Goal: Task Accomplishment & Management: Manage account settings

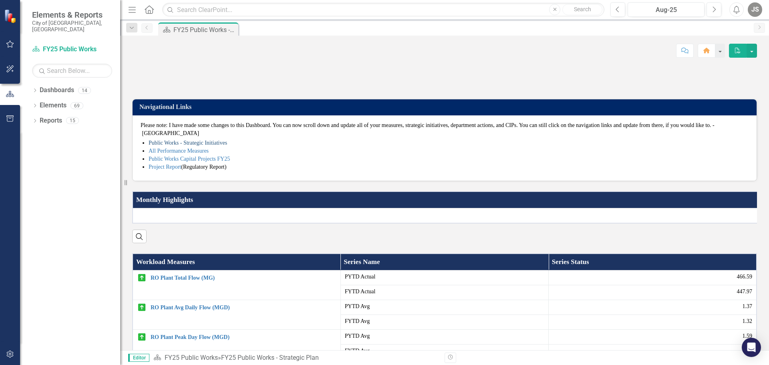
click at [188, 146] on link "Public Works - Strategic Initiatives" at bounding box center [188, 143] width 79 height 6
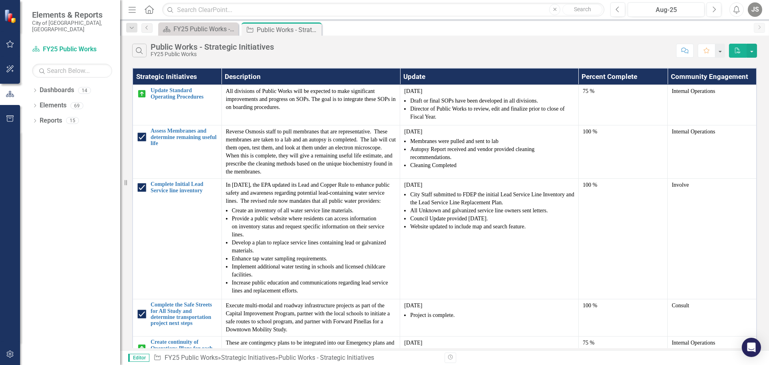
click at [152, 10] on icon "Home" at bounding box center [149, 9] width 10 height 8
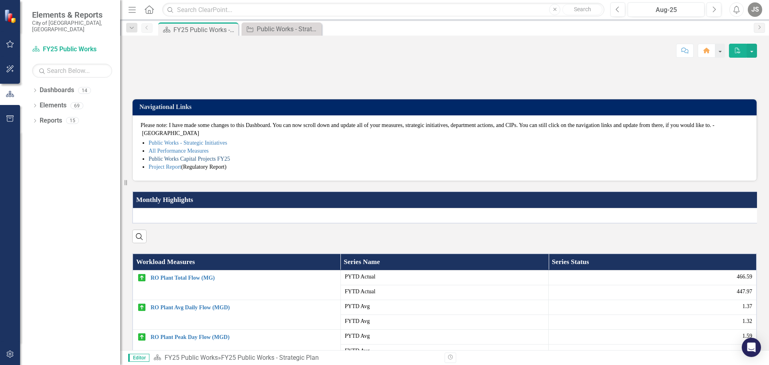
click at [174, 162] on link "Public Works Capital Projects FY25" at bounding box center [189, 159] width 81 height 6
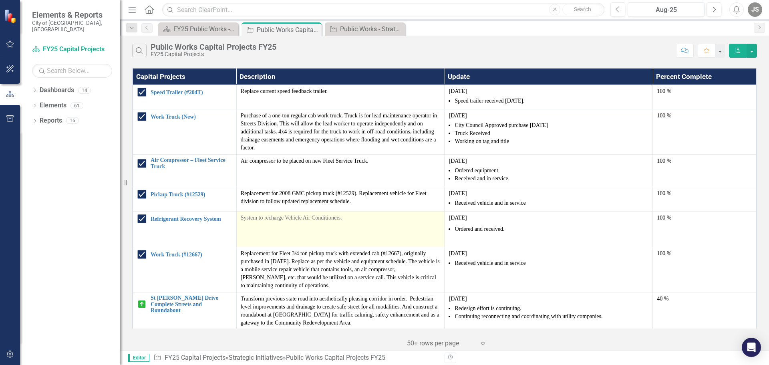
scroll to position [120, 0]
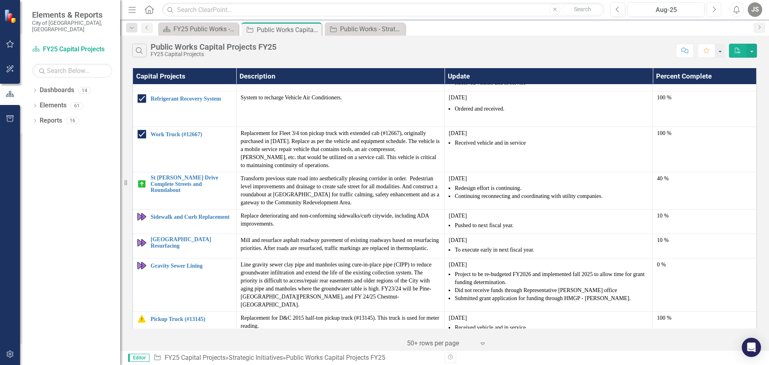
click at [712, 8] on icon "Next" at bounding box center [714, 9] width 4 height 7
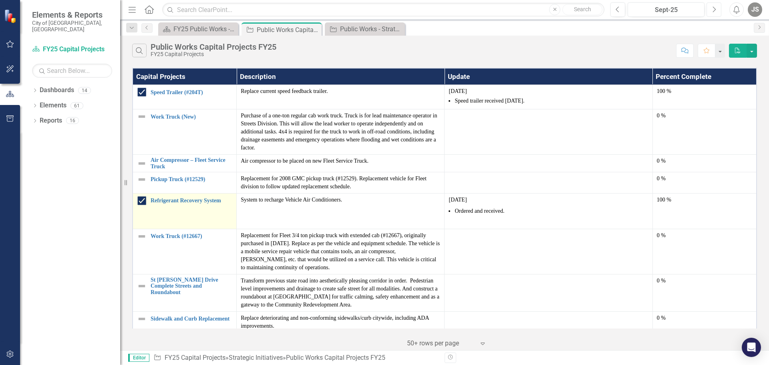
scroll to position [120, 0]
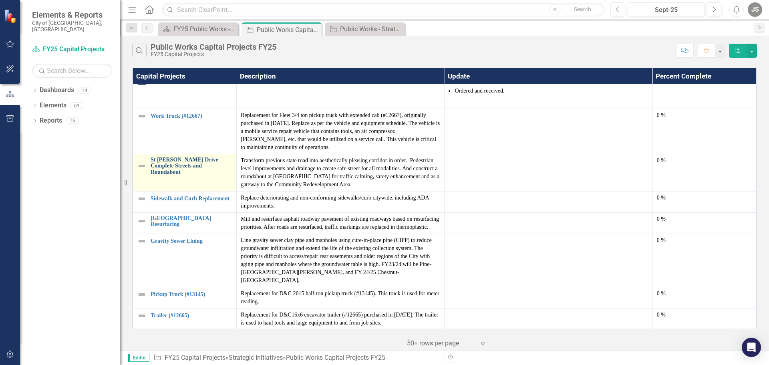
click at [167, 164] on link "St [PERSON_NAME] Drive Complete Streets and Roundabout" at bounding box center [192, 166] width 82 height 18
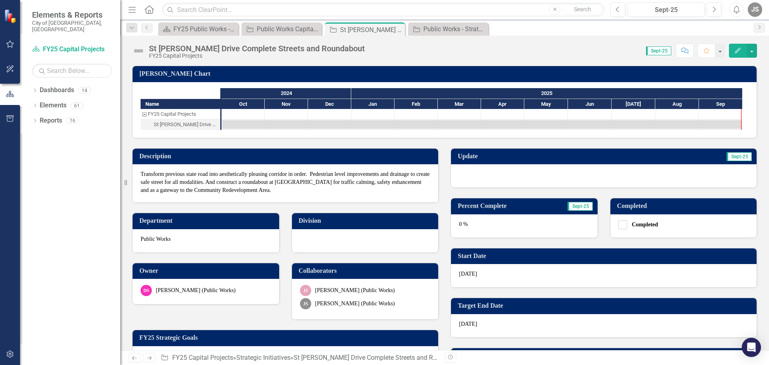
click at [471, 177] on div at bounding box center [604, 175] width 306 height 23
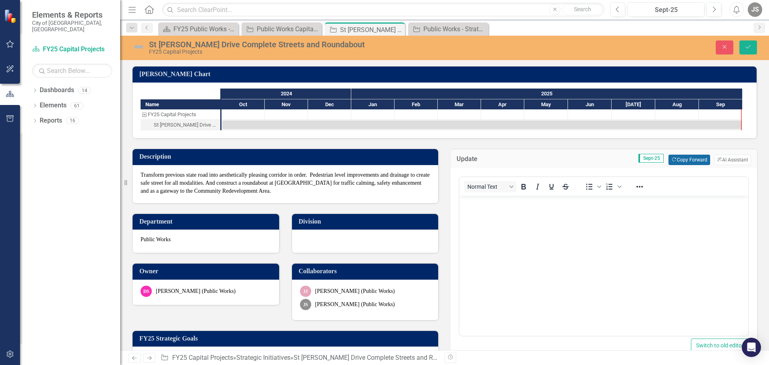
click at [684, 159] on button "Copy Forward Copy Forward" at bounding box center [689, 160] width 41 height 10
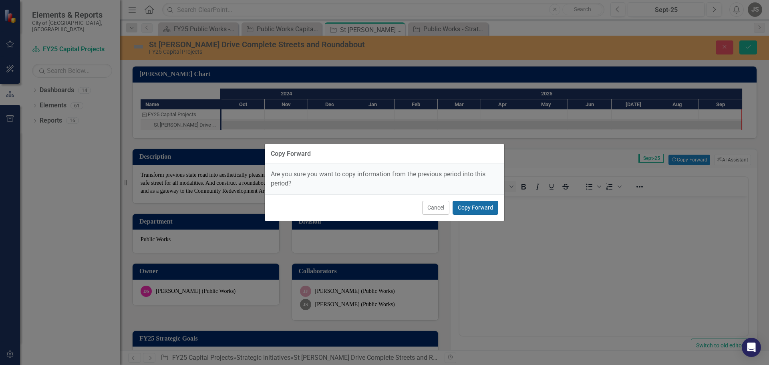
click at [475, 208] on button "Copy Forward" at bounding box center [476, 208] width 46 height 14
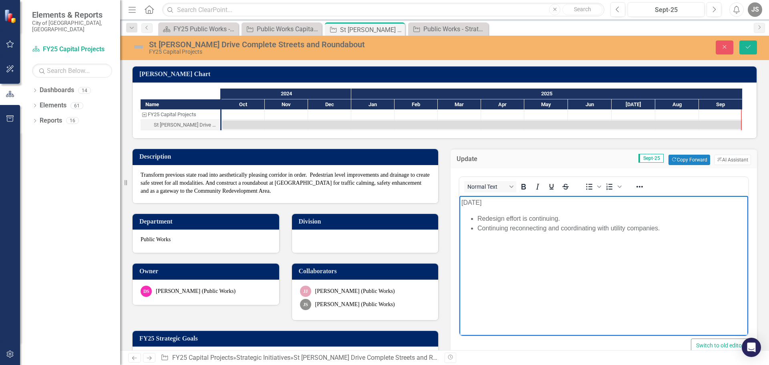
click at [462, 203] on p "[DATE]" at bounding box center [604, 203] width 285 height 10
click at [478, 219] on li "Redesign effort is continuing." at bounding box center [612, 219] width 269 height 10
click at [665, 228] on li "Continuing reconnecting and coordinating with utility companies." at bounding box center [612, 229] width 269 height 10
click at [539, 255] on body "[DATE] Redesign effort is continuing. Continuing reconnecting and coordinating …" at bounding box center [604, 256] width 289 height 120
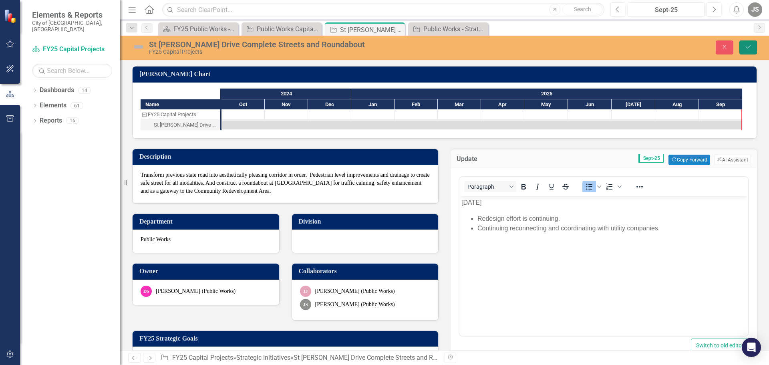
click at [748, 45] on icon "Save" at bounding box center [748, 47] width 7 height 6
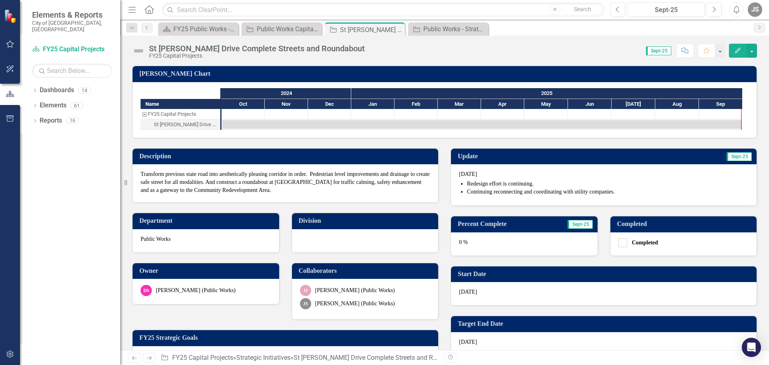
click at [492, 244] on div "0 %" at bounding box center [524, 243] width 147 height 23
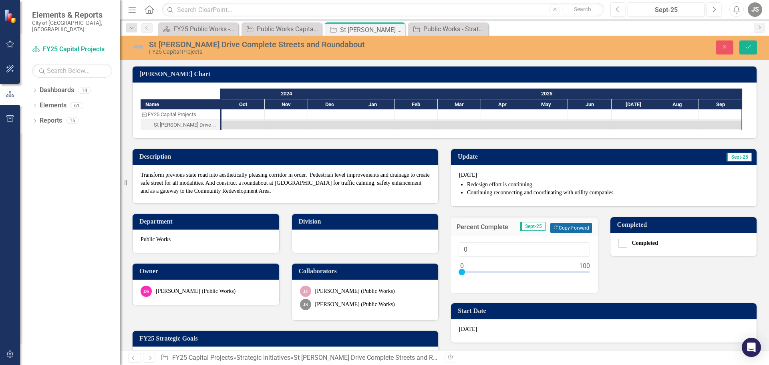
click at [576, 224] on button "Copy Forward Copy Forward" at bounding box center [571, 228] width 41 height 10
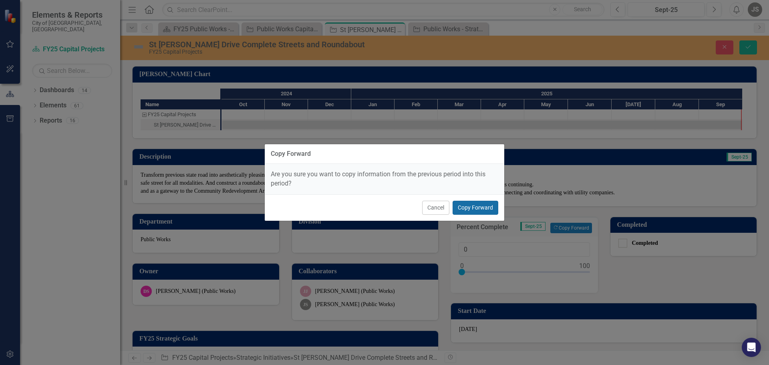
click at [482, 206] on button "Copy Forward" at bounding box center [476, 208] width 46 height 14
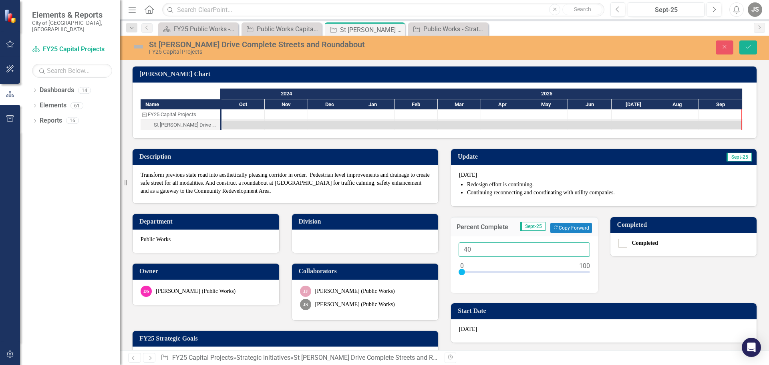
click at [471, 247] on input "40" at bounding box center [524, 249] width 131 height 15
type input "42"
click at [745, 45] on button "Save" at bounding box center [749, 47] width 18 height 14
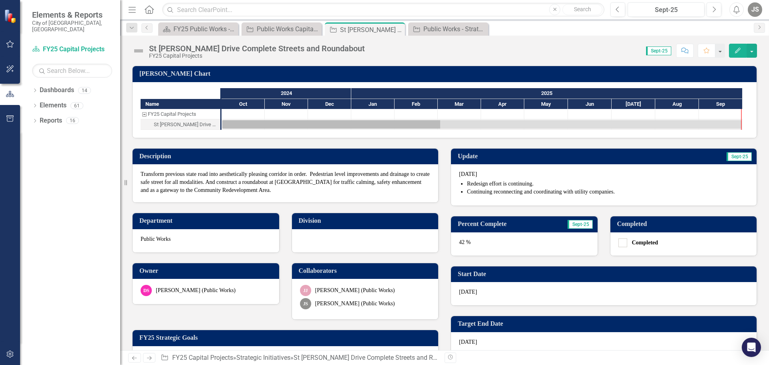
click at [151, 10] on icon "Home" at bounding box center [149, 9] width 10 height 8
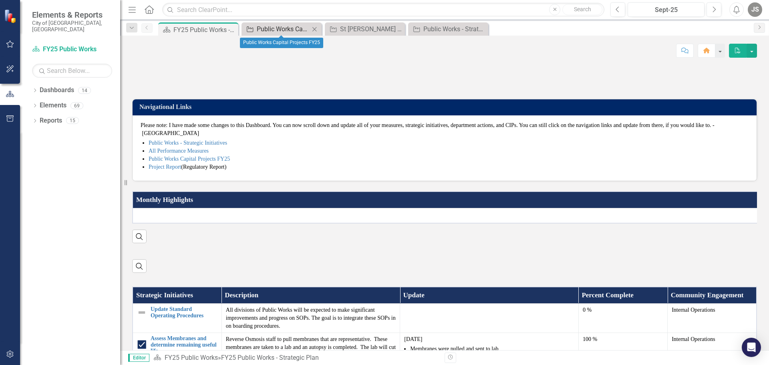
click at [288, 27] on div "Public Works Capital Projects FY25" at bounding box center [283, 29] width 53 height 10
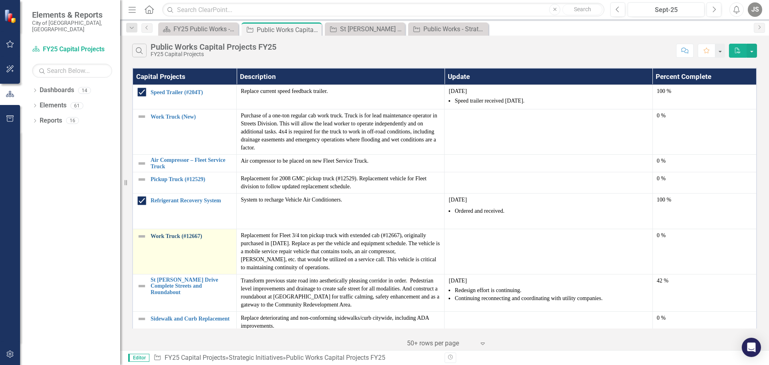
scroll to position [120, 0]
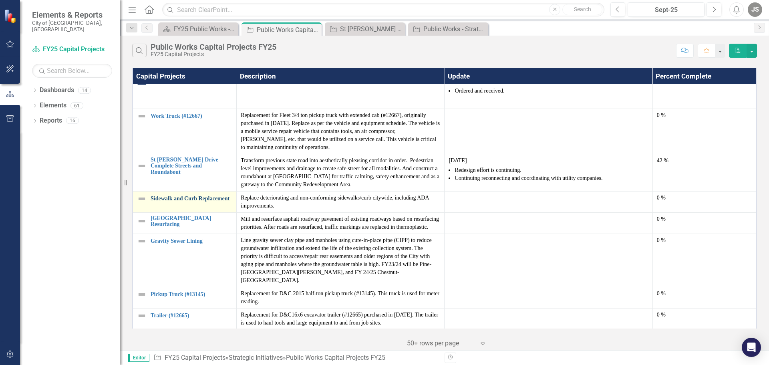
click at [195, 197] on link "Sidewalk and Curb Replacement" at bounding box center [192, 199] width 82 height 6
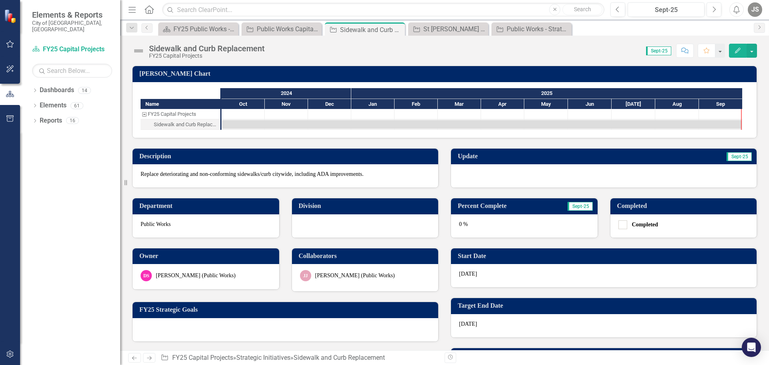
click at [468, 174] on div at bounding box center [604, 175] width 306 height 23
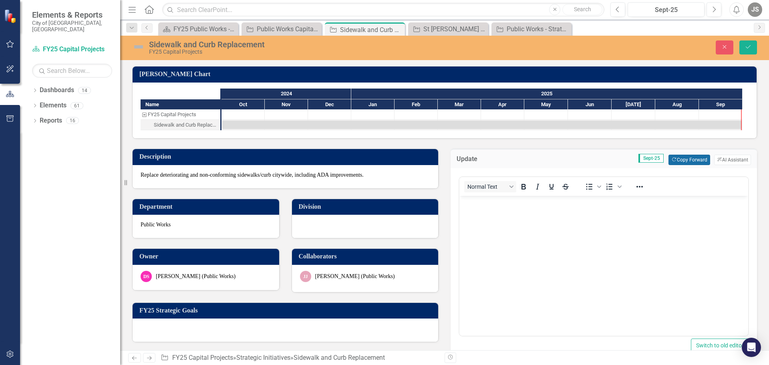
click at [680, 157] on button "Copy Forward Copy Forward" at bounding box center [689, 160] width 41 height 10
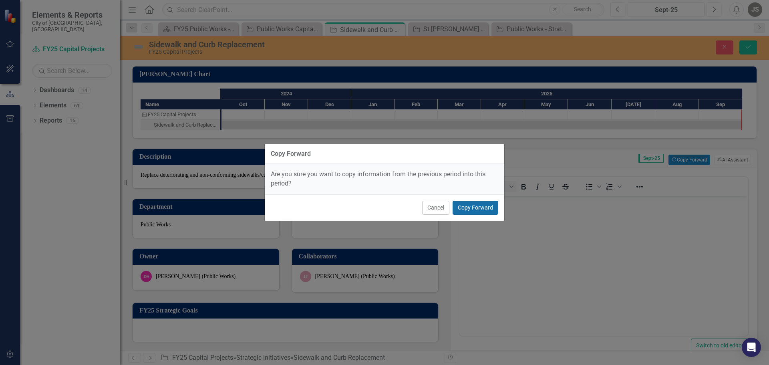
click at [489, 204] on button "Copy Forward" at bounding box center [476, 208] width 46 height 14
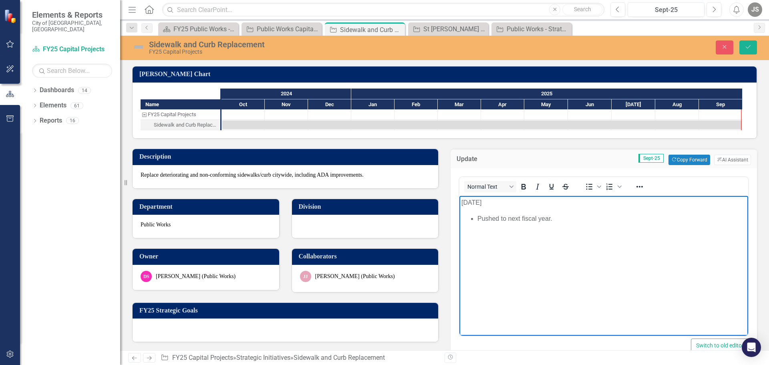
click at [462, 200] on p "[DATE]" at bounding box center [604, 203] width 285 height 10
click at [567, 271] on body "[DATE] Pushed to next fiscal year." at bounding box center [604, 256] width 289 height 120
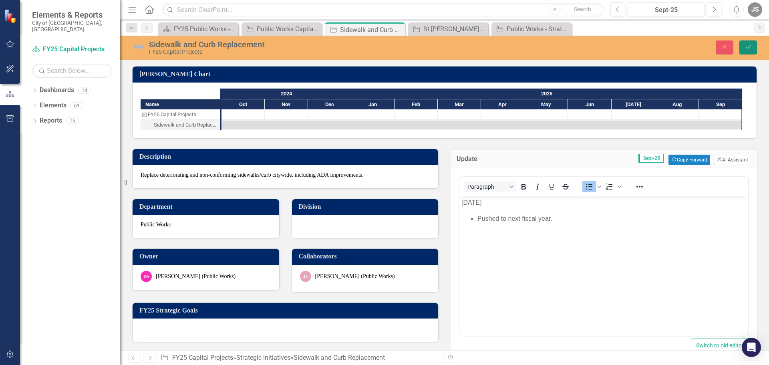
click at [751, 46] on icon "Save" at bounding box center [748, 47] width 7 height 6
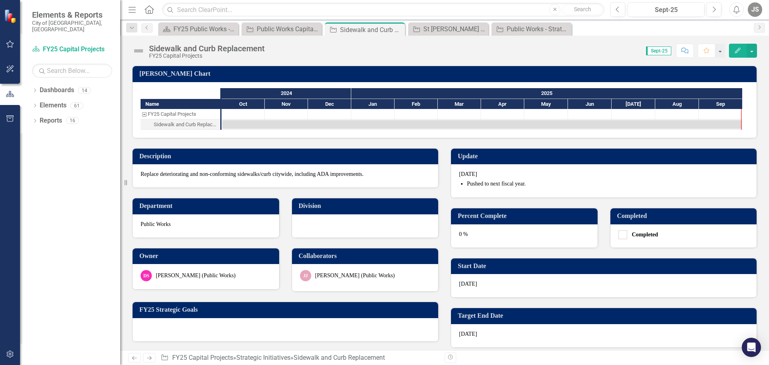
click at [522, 236] on div "0 %" at bounding box center [524, 235] width 147 height 23
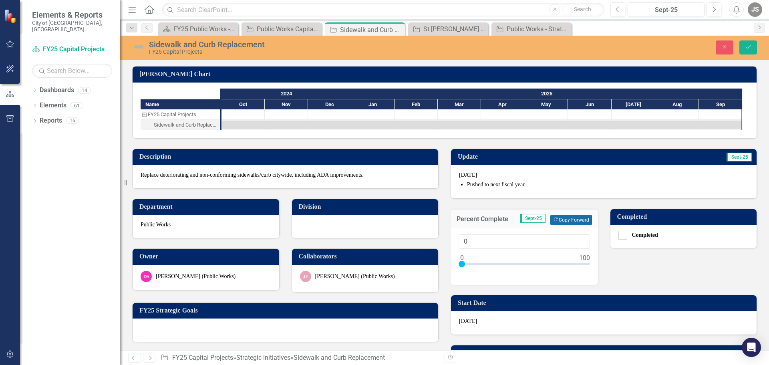
click at [571, 219] on button "Copy Forward Copy Forward" at bounding box center [571, 220] width 41 height 10
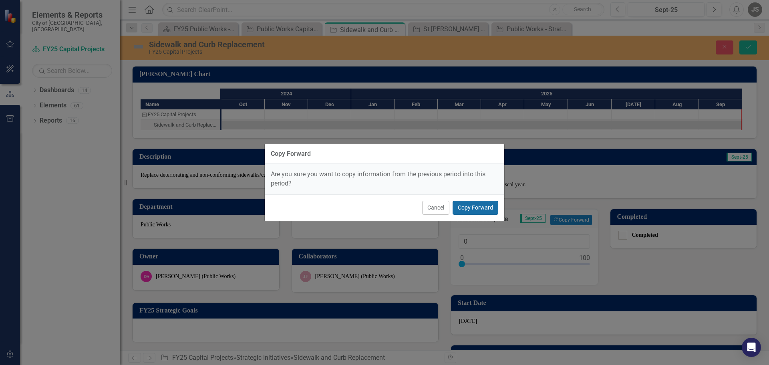
click at [481, 206] on button "Copy Forward" at bounding box center [476, 208] width 46 height 14
type input "10"
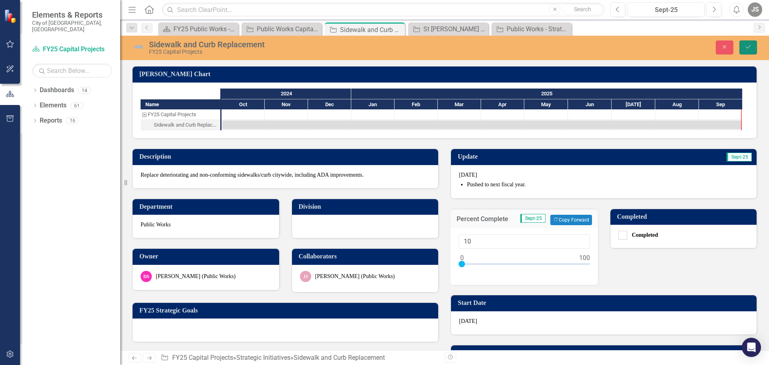
click at [749, 46] on icon "Save" at bounding box center [748, 47] width 7 height 6
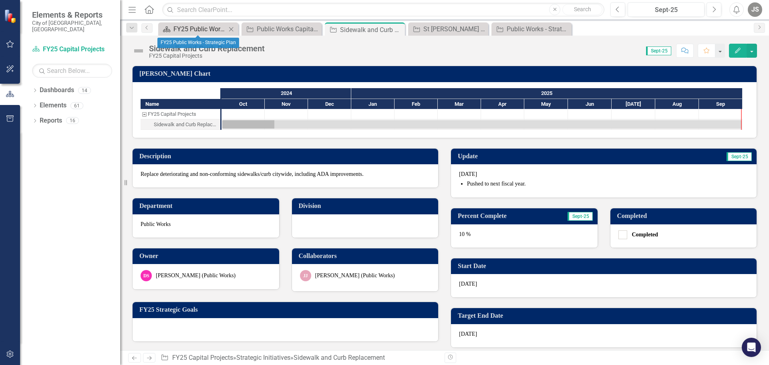
click at [190, 29] on div "FY25 Public Works - Strategic Plan" at bounding box center [200, 29] width 53 height 10
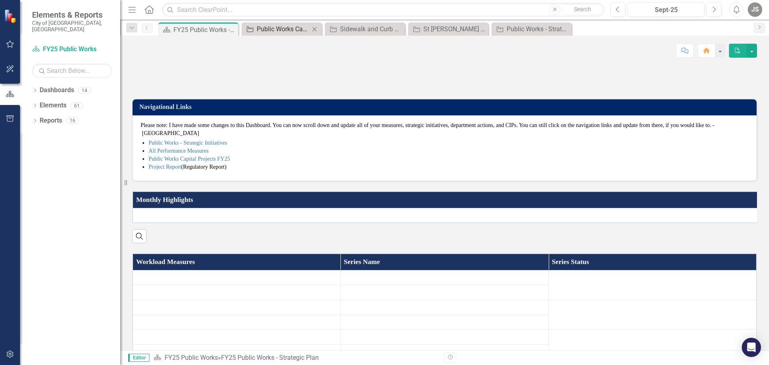
click at [289, 30] on div "Public Works Capital Projects FY25" at bounding box center [283, 29] width 53 height 10
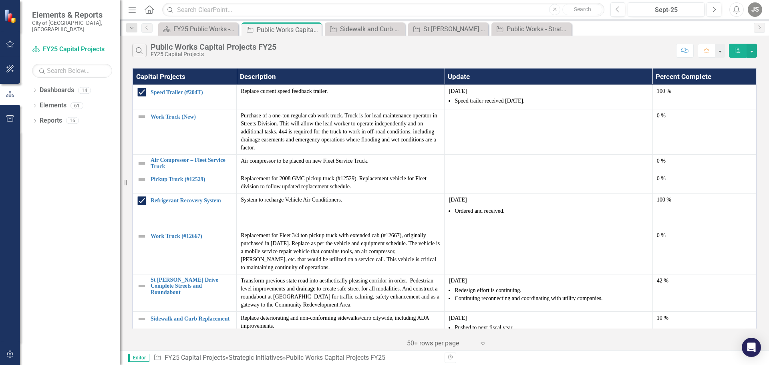
scroll to position [120, 0]
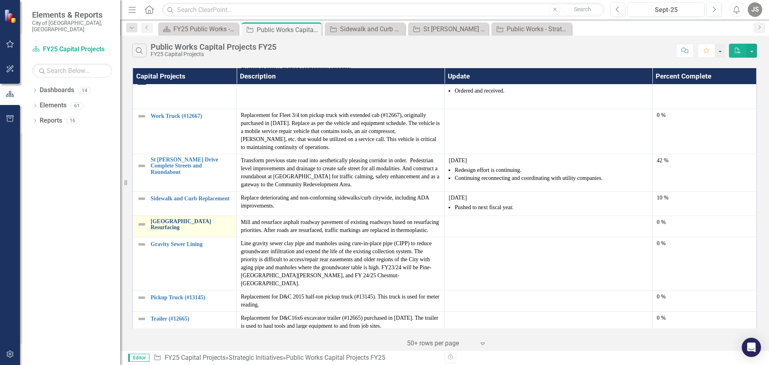
click at [187, 222] on link "[GEOGRAPHIC_DATA] Resurfacing" at bounding box center [192, 224] width 82 height 12
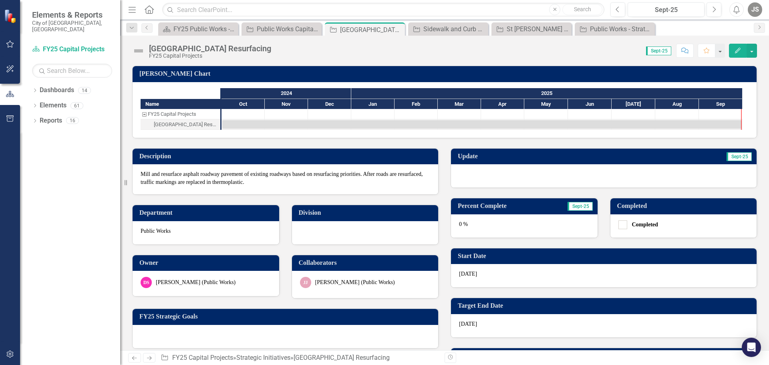
click at [491, 168] on div at bounding box center [604, 175] width 306 height 23
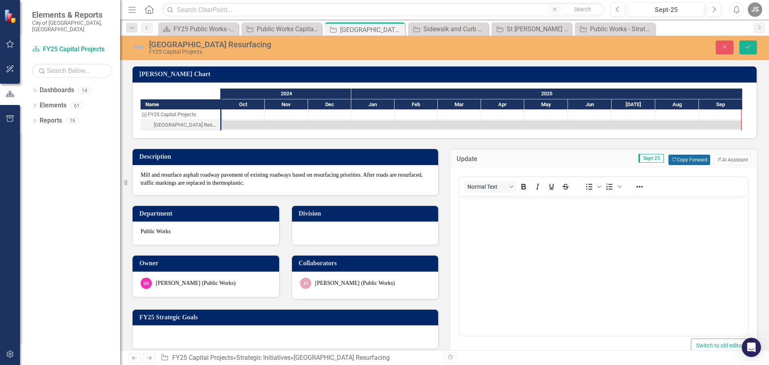
click at [690, 158] on button "Copy Forward Copy Forward" at bounding box center [689, 160] width 41 height 10
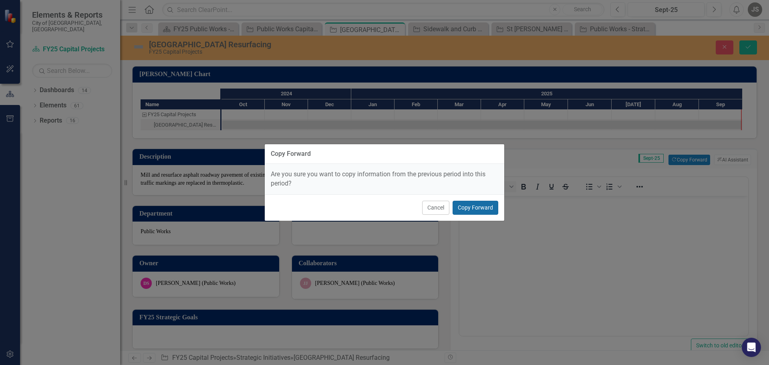
click at [478, 211] on button "Copy Forward" at bounding box center [476, 208] width 46 height 14
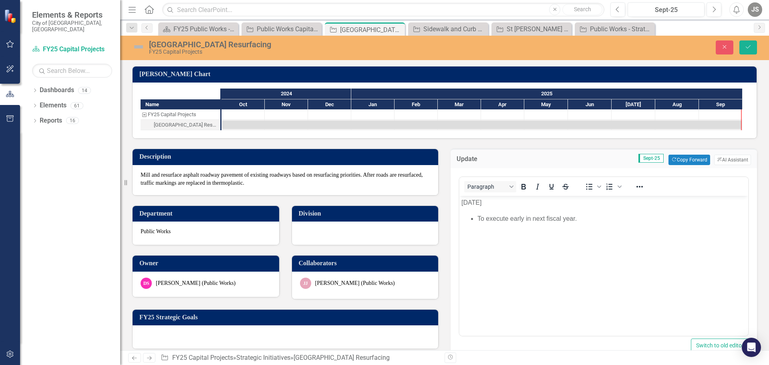
click at [462, 204] on p "[DATE]" at bounding box center [604, 203] width 285 height 10
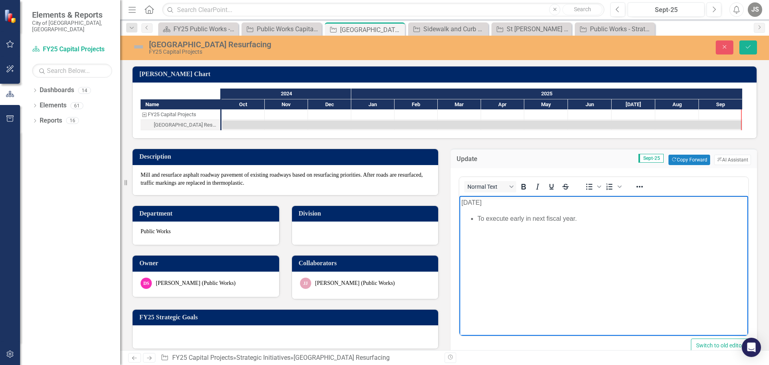
click at [546, 269] on body "[DATE] To execute early in next fiscal year." at bounding box center [604, 256] width 289 height 120
click at [745, 44] on icon "Save" at bounding box center [748, 47] width 7 height 6
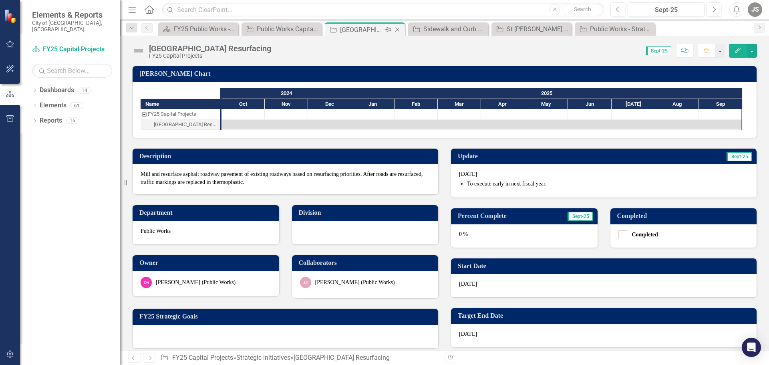
click at [396, 29] on icon "Close" at bounding box center [398, 29] width 8 height 6
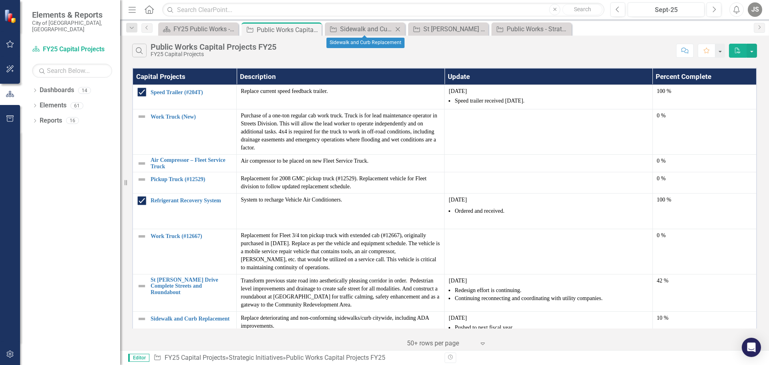
click at [401, 31] on icon "Close" at bounding box center [398, 29] width 8 height 6
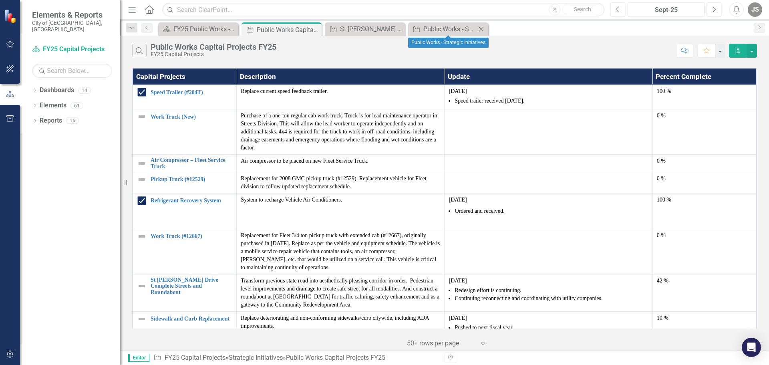
click at [482, 30] on icon "Close" at bounding box center [481, 29] width 8 height 6
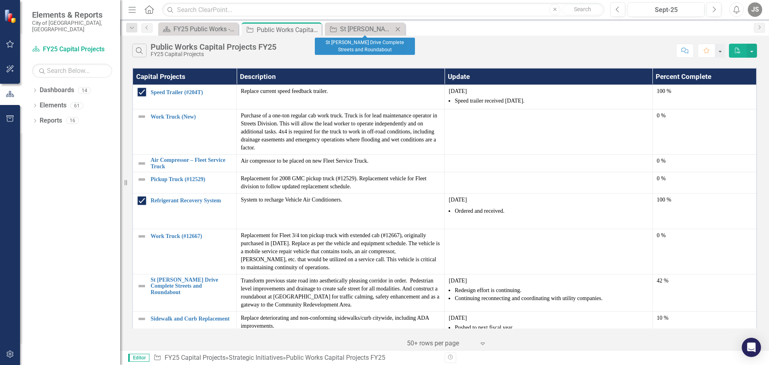
click at [397, 29] on icon "Close" at bounding box center [398, 29] width 8 height 6
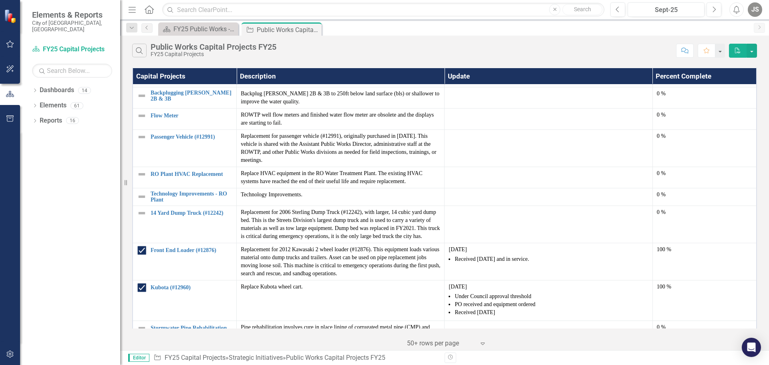
scroll to position [842, 0]
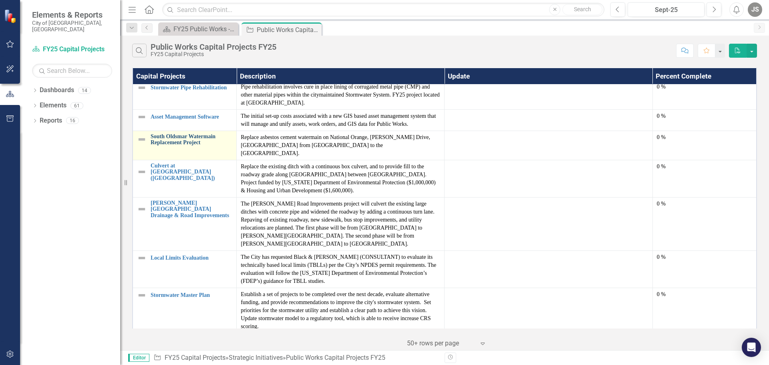
click at [178, 133] on link "South Oldsmar Watermain Replacement Project" at bounding box center [192, 139] width 82 height 12
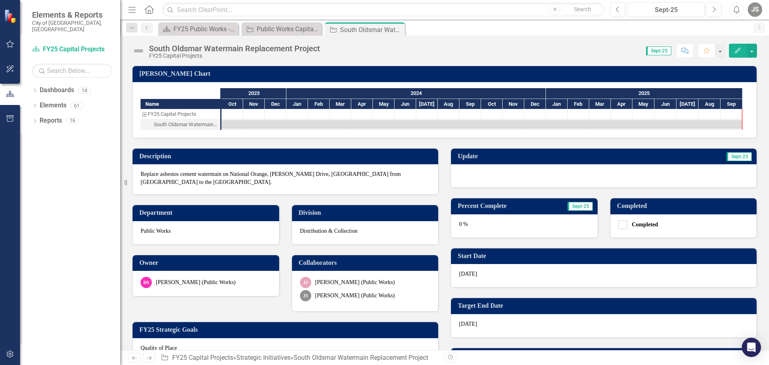
click at [467, 172] on div at bounding box center [604, 175] width 306 height 23
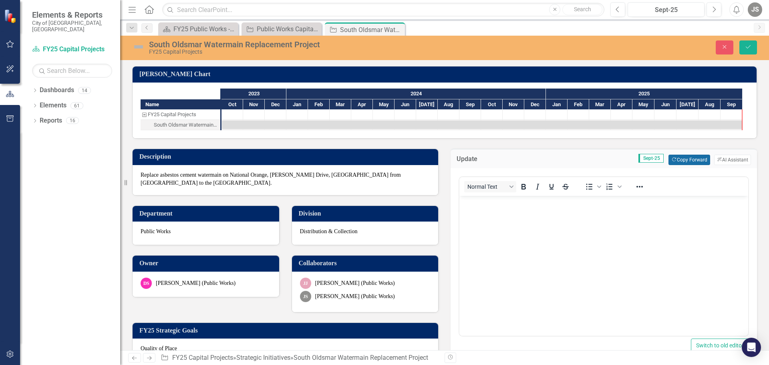
click at [675, 158] on button "Copy Forward Copy Forward" at bounding box center [689, 160] width 41 height 10
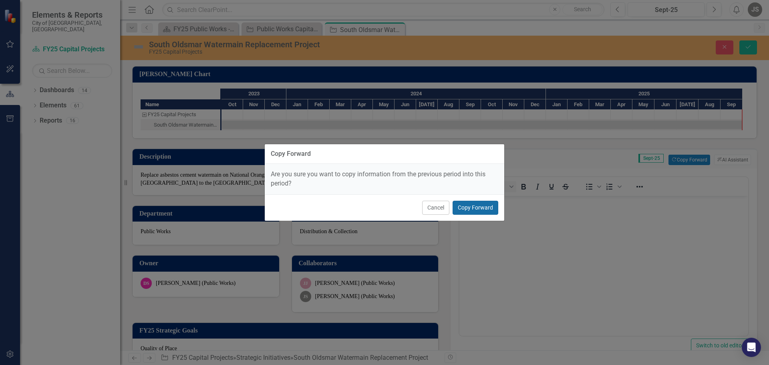
click at [479, 205] on button "Copy Forward" at bounding box center [476, 208] width 46 height 14
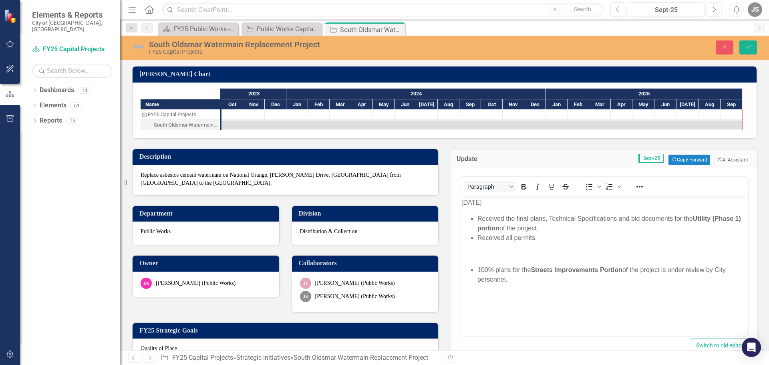
click at [462, 203] on p "[DATE]" at bounding box center [604, 203] width 285 height 10
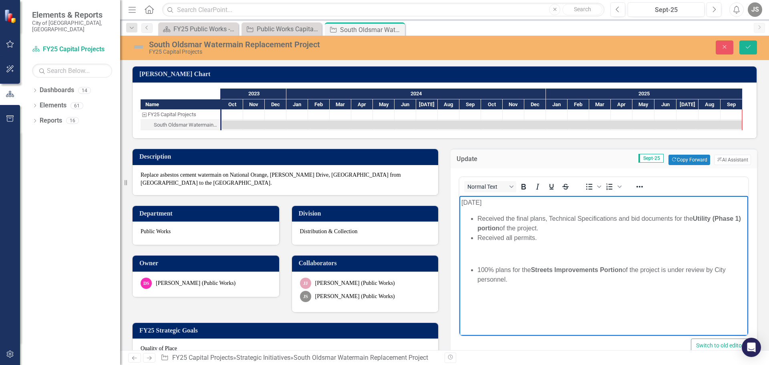
click at [614, 249] on p "Rich Text Area. Press ALT-0 for help." at bounding box center [604, 254] width 285 height 10
click at [478, 270] on li "100% plans for the Streets Improvements Portion of the project is under review …" at bounding box center [612, 274] width 269 height 19
click at [540, 271] on li "Completed the 100% plans for the Streets Improvements Portion of the project is…" at bounding box center [612, 274] width 269 height 19
click at [551, 270] on li "Completed the 100% plans and document for the Streets Improvements Portion of t…" at bounding box center [612, 274] width 269 height 19
click at [596, 270] on li "Completed the 100% plan and document for the Streets Improvements Portion of th…" at bounding box center [612, 274] width 269 height 19
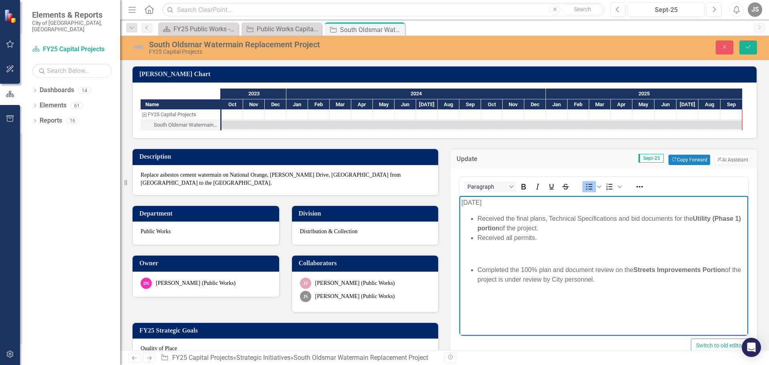
click at [508, 281] on li "Completed the 100% plan and document review on the Streets Improvements Portion…" at bounding box center [612, 274] width 269 height 19
click at [751, 44] on icon "Save" at bounding box center [748, 47] width 7 height 6
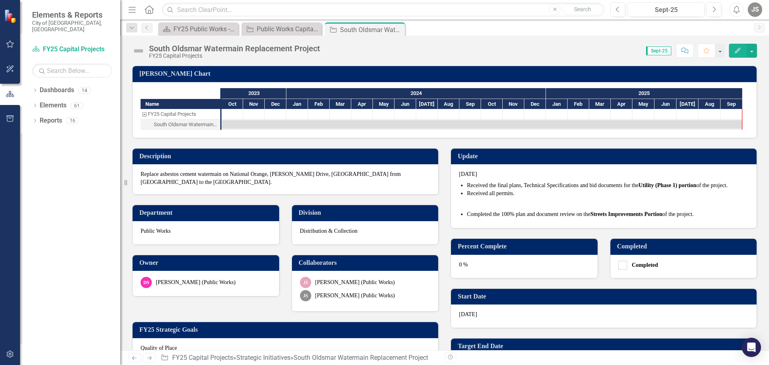
click at [499, 264] on div "0 %" at bounding box center [524, 266] width 147 height 23
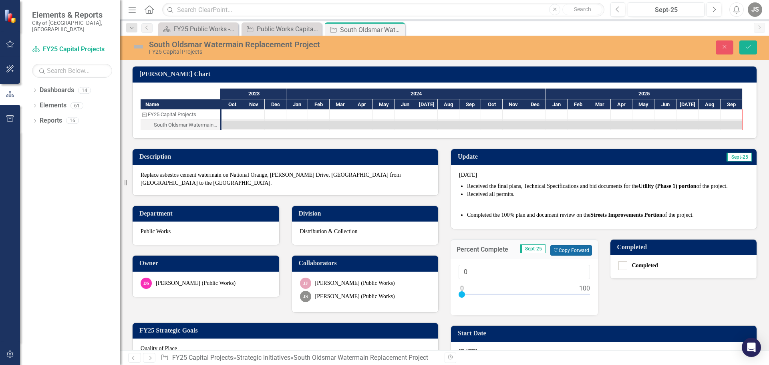
click at [568, 250] on button "Copy Forward Copy Forward" at bounding box center [571, 250] width 41 height 10
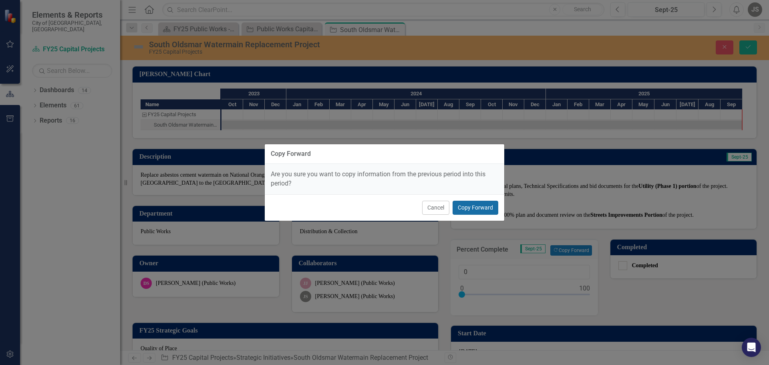
click at [485, 208] on button "Copy Forward" at bounding box center [476, 208] width 46 height 14
type input "60"
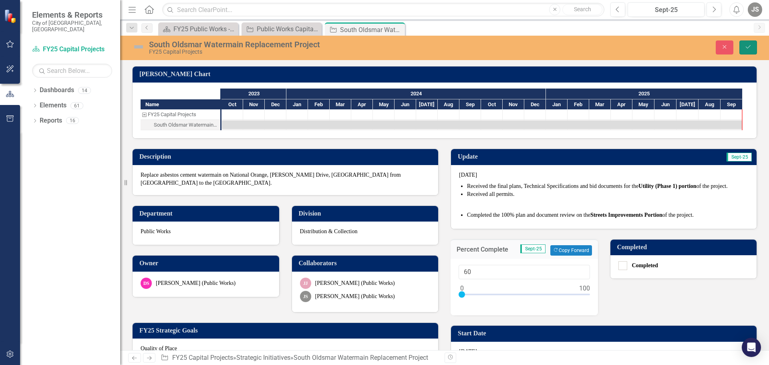
click at [749, 46] on icon "Save" at bounding box center [748, 47] width 7 height 6
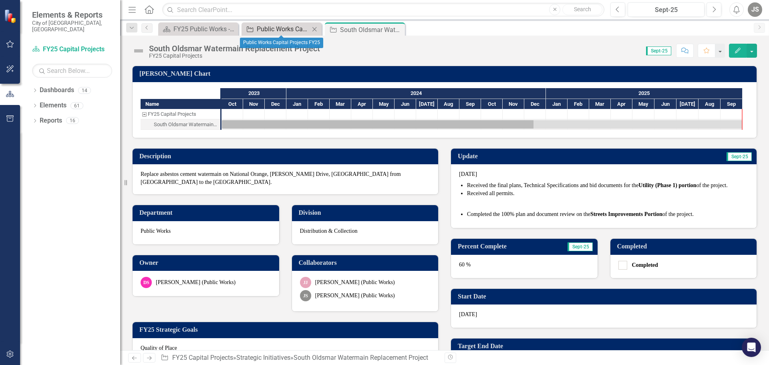
click at [260, 28] on div "Public Works Capital Projects FY25" at bounding box center [283, 29] width 53 height 10
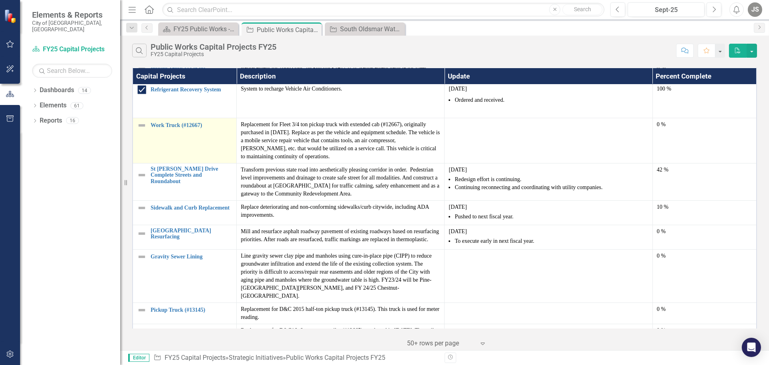
scroll to position [120, 0]
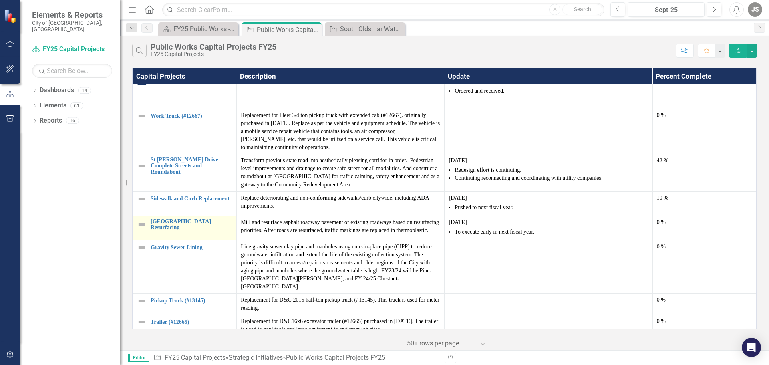
click at [183, 234] on td "Citywide Street Resurfacing Edit Edit Strategic Initiatives Link Open Element" at bounding box center [185, 228] width 104 height 24
click at [182, 224] on link "[GEOGRAPHIC_DATA] Resurfacing" at bounding box center [192, 224] width 82 height 12
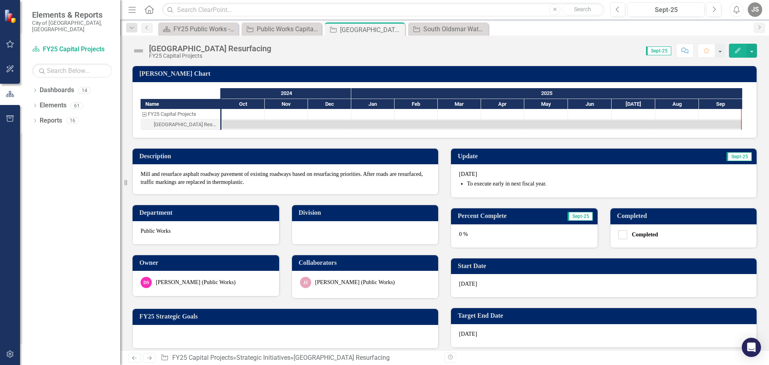
click at [481, 240] on div "0 %" at bounding box center [524, 235] width 147 height 23
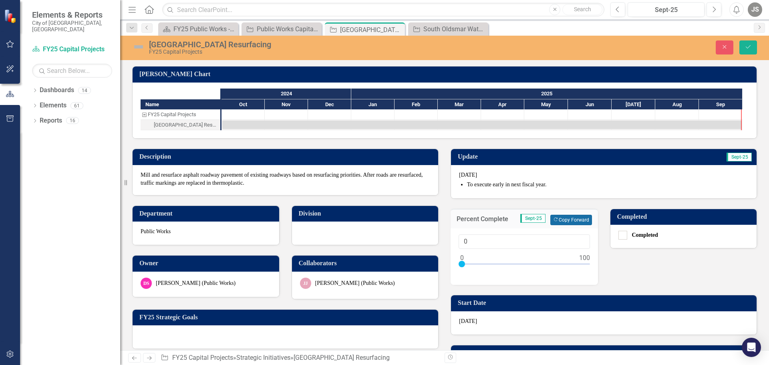
click at [564, 217] on button "Copy Forward Copy Forward" at bounding box center [571, 220] width 41 height 10
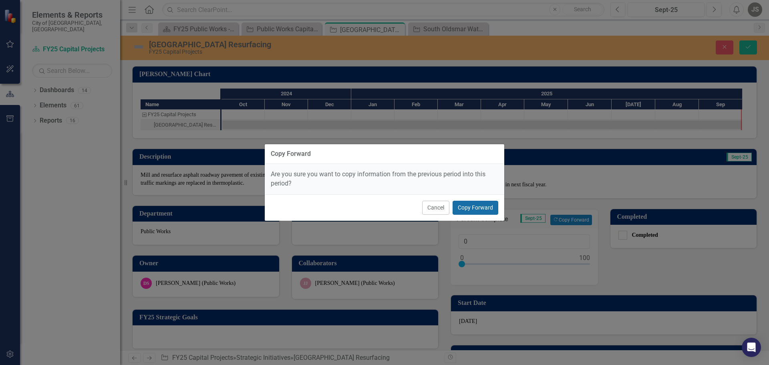
click at [480, 205] on button "Copy Forward" at bounding box center [476, 208] width 46 height 14
type input "10"
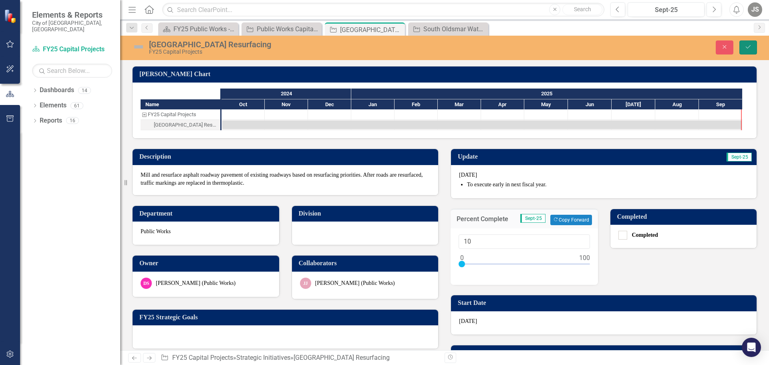
click at [749, 46] on icon "Save" at bounding box center [748, 47] width 7 height 6
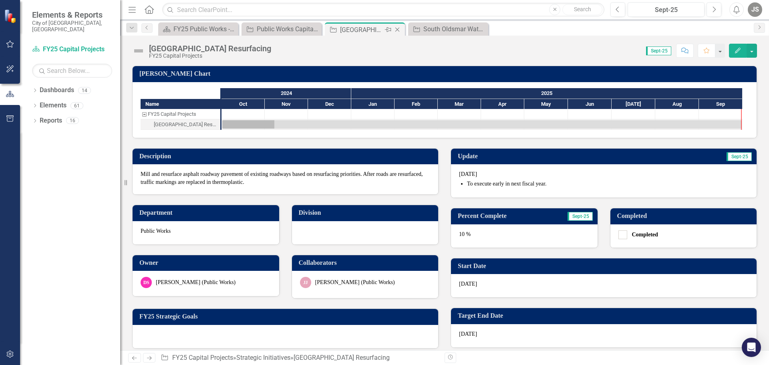
click at [399, 30] on icon "Close" at bounding box center [398, 29] width 8 height 6
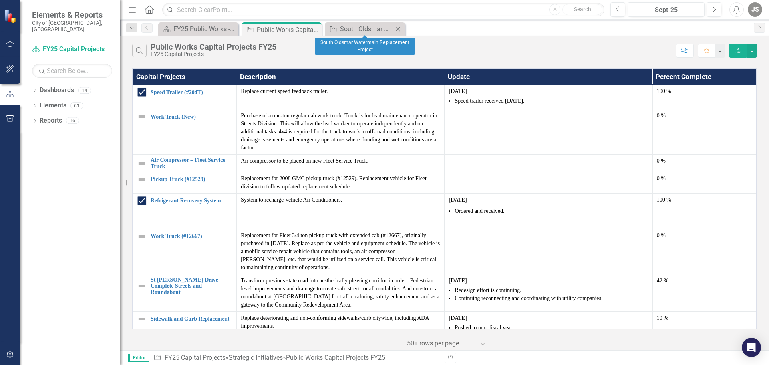
click at [397, 30] on icon "Close" at bounding box center [398, 29] width 8 height 6
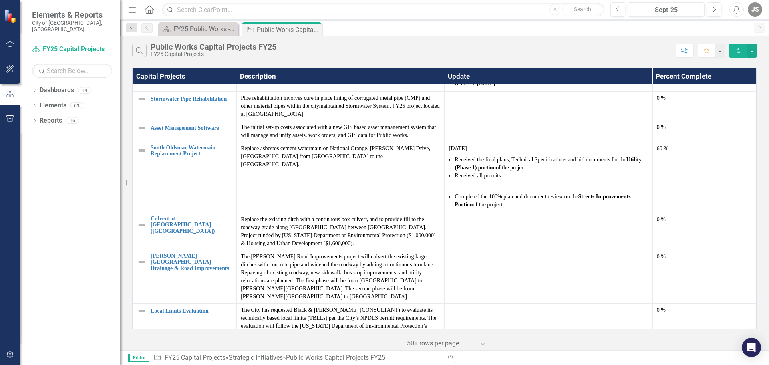
scroll to position [842, 0]
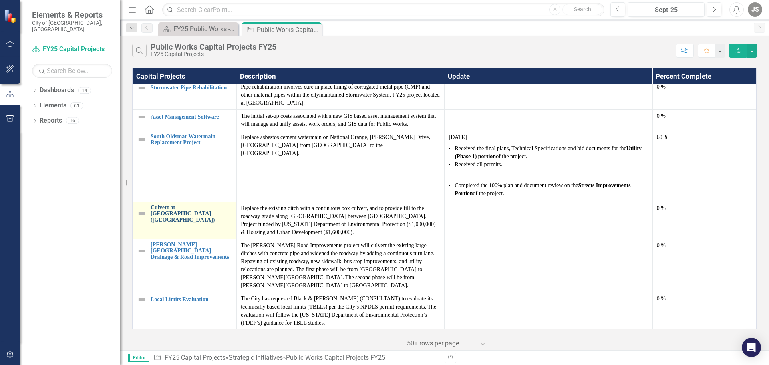
click at [175, 204] on link "Culvert at [GEOGRAPHIC_DATA] ([GEOGRAPHIC_DATA])" at bounding box center [192, 213] width 82 height 18
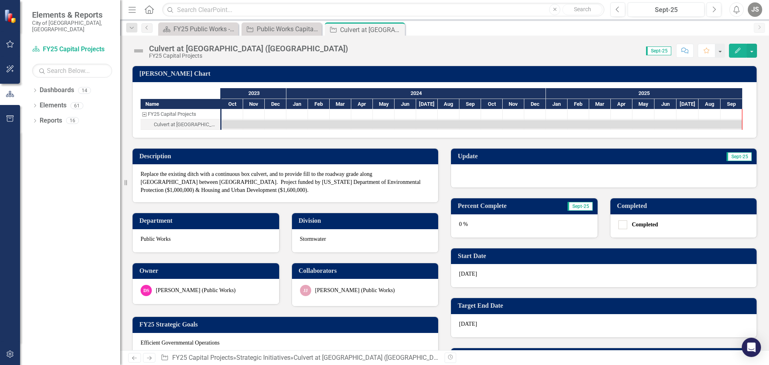
click at [482, 177] on div at bounding box center [604, 175] width 306 height 23
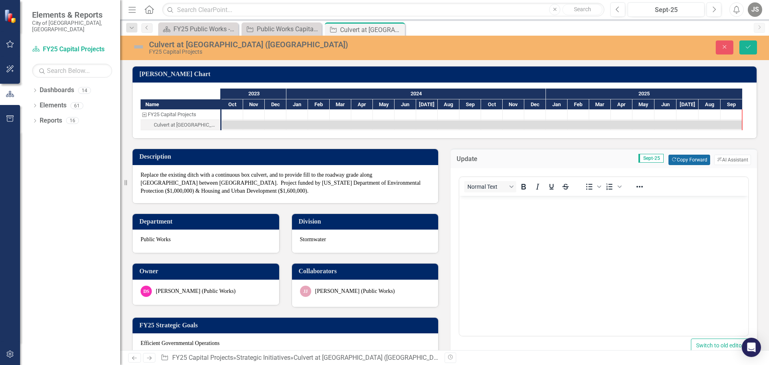
click at [685, 159] on button "Copy Forward Copy Forward" at bounding box center [689, 160] width 41 height 10
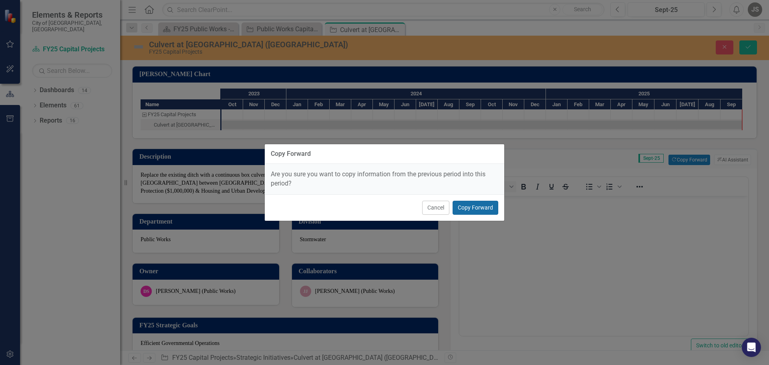
click at [485, 209] on button "Copy Forward" at bounding box center [476, 208] width 46 height 14
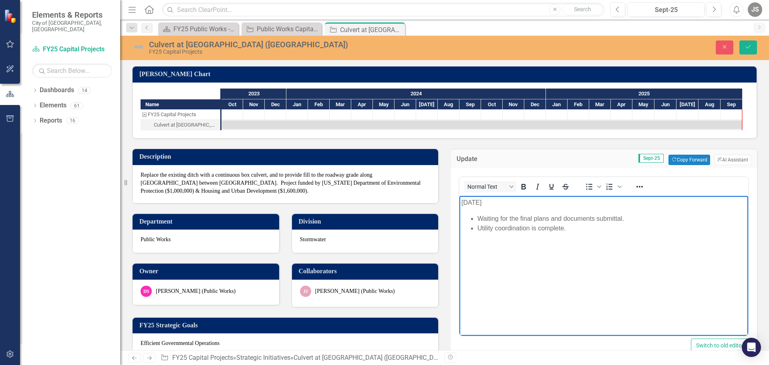
click at [464, 202] on p "[DATE]" at bounding box center [604, 203] width 285 height 10
click at [520, 260] on body "[DATE] Waiting for the final plans and documents submittal. Utility coordinatio…" at bounding box center [604, 256] width 289 height 120
click at [478, 219] on li "Waiting for the final plans and documents submittal." at bounding box center [612, 219] width 269 height 10
click at [591, 220] on li "Received the final plans and documents submittal." at bounding box center [612, 219] width 269 height 10
click at [575, 227] on li "Utility coordination is complete." at bounding box center [612, 229] width 269 height 10
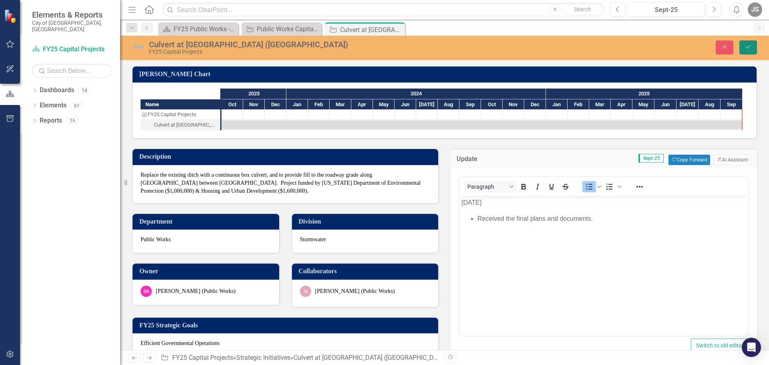
click at [749, 46] on icon "Save" at bounding box center [748, 47] width 7 height 6
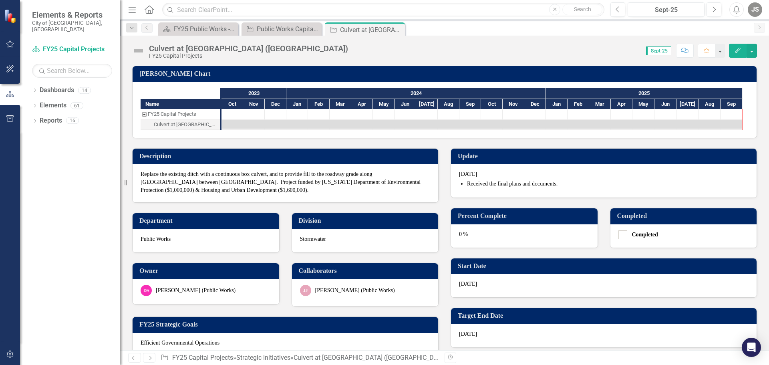
click at [503, 235] on div "0 %" at bounding box center [524, 235] width 147 height 23
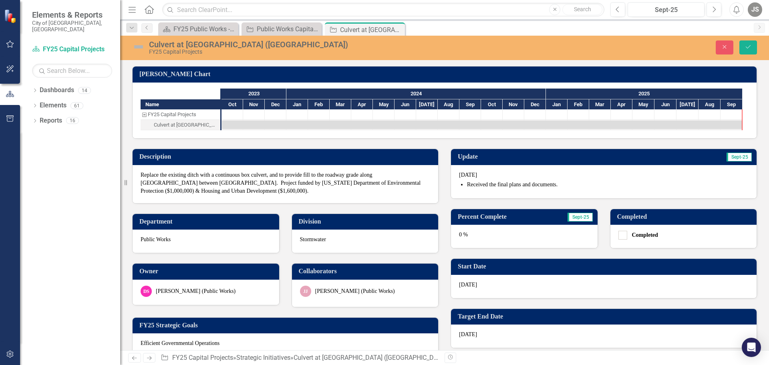
click at [499, 236] on div "0 %" at bounding box center [524, 236] width 147 height 23
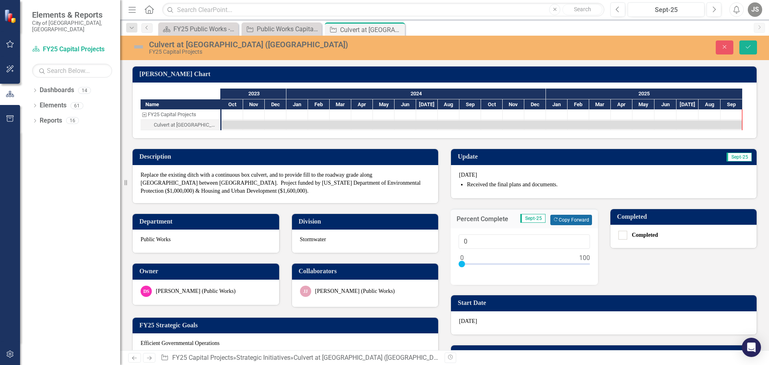
click at [561, 217] on button "Copy Forward Copy Forward" at bounding box center [571, 220] width 41 height 10
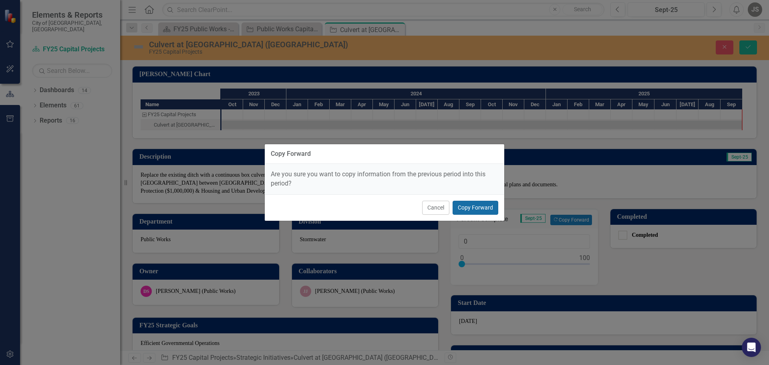
click at [483, 207] on button "Copy Forward" at bounding box center [476, 208] width 46 height 14
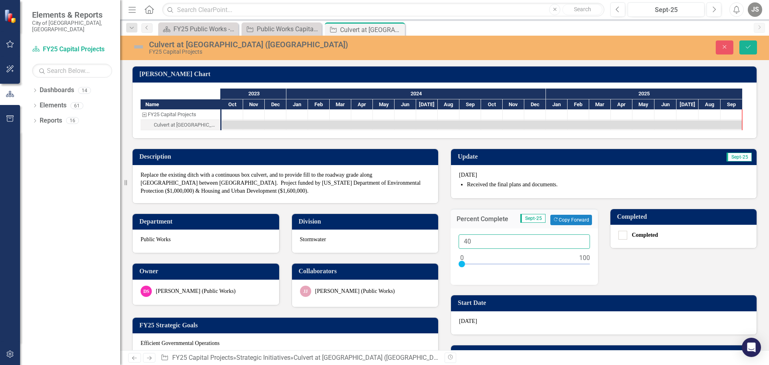
click at [475, 242] on input "40" at bounding box center [524, 241] width 131 height 15
type input "45"
click at [751, 46] on icon "Save" at bounding box center [748, 47] width 7 height 6
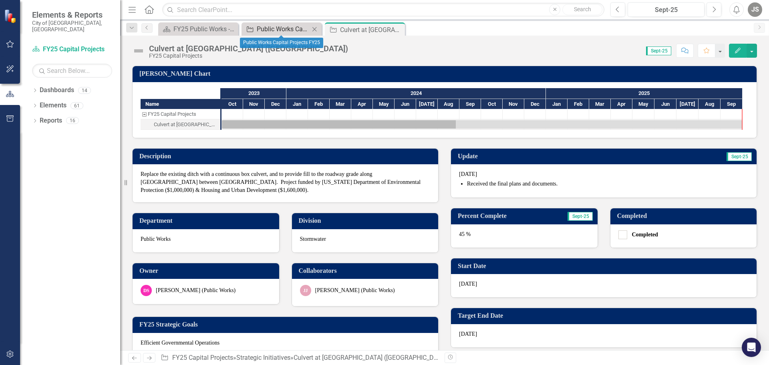
click at [262, 28] on div "Public Works Capital Projects FY25" at bounding box center [283, 29] width 53 height 10
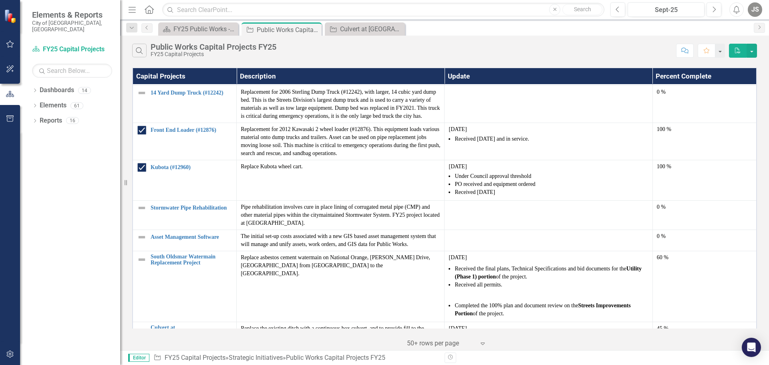
scroll to position [842, 0]
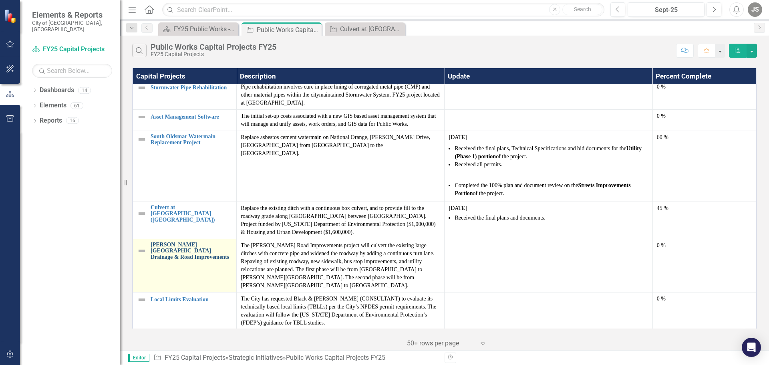
click at [169, 242] on link "[PERSON_NAME][GEOGRAPHIC_DATA] Drainage & Road Improvements" at bounding box center [192, 251] width 82 height 18
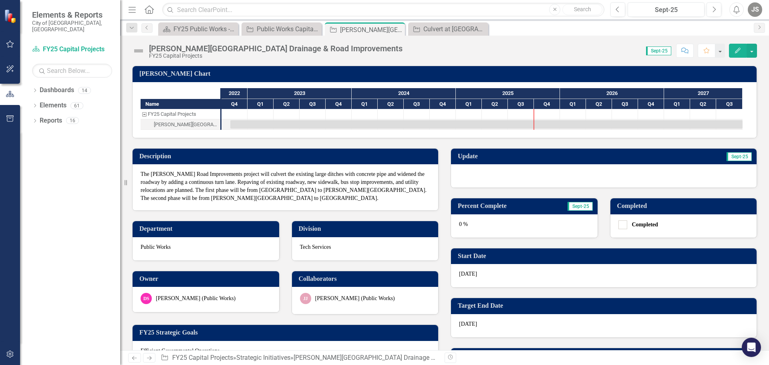
click at [493, 178] on div at bounding box center [604, 175] width 306 height 23
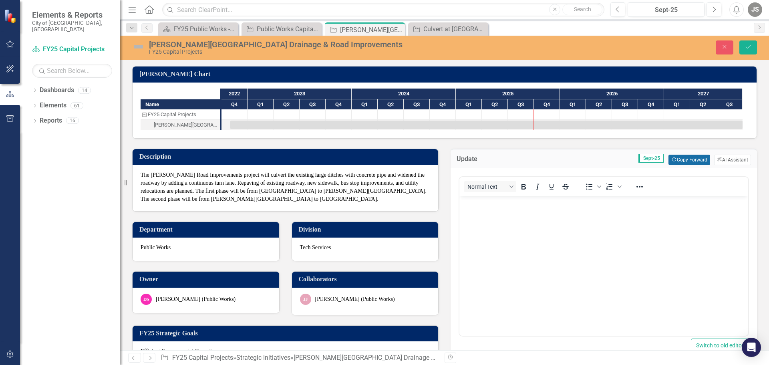
click at [688, 159] on button "Copy Forward Copy Forward" at bounding box center [689, 160] width 41 height 10
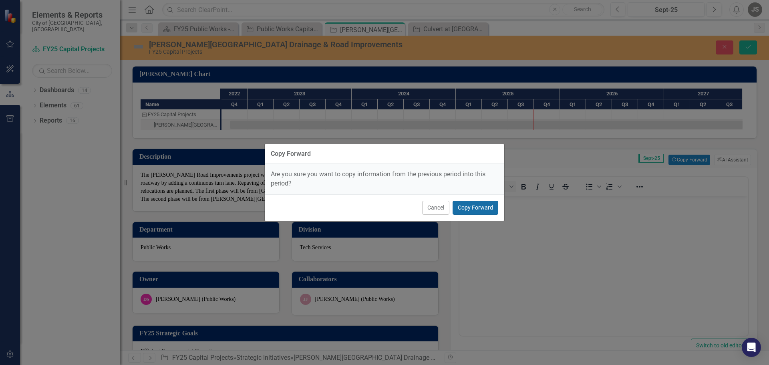
click at [477, 204] on button "Copy Forward" at bounding box center [476, 208] width 46 height 14
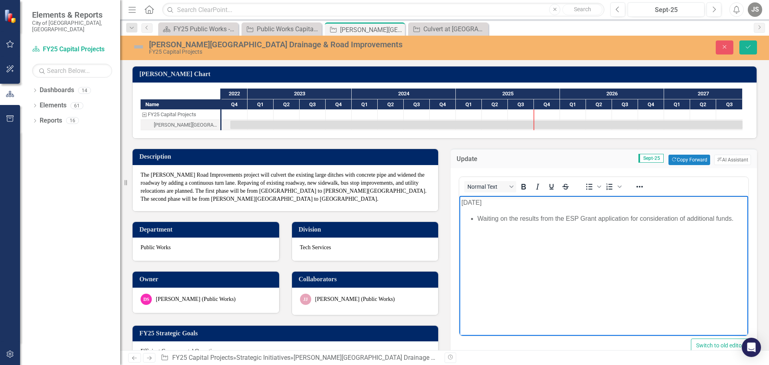
click at [462, 204] on p "[DATE]" at bounding box center [604, 203] width 285 height 10
click at [529, 247] on body "[DATE] Waiting on the results from the ESP Grant application for consideration …" at bounding box center [604, 256] width 289 height 120
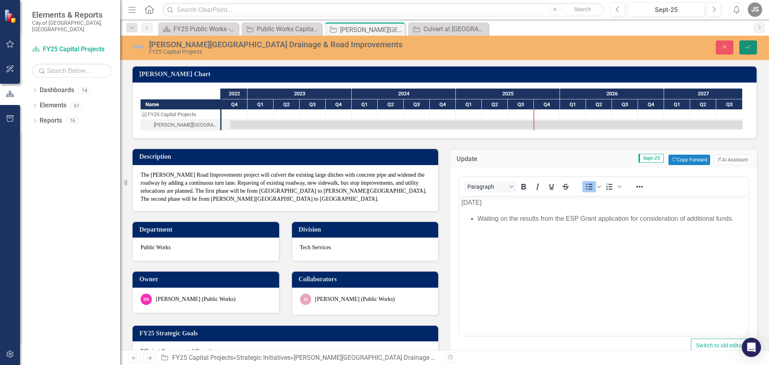
click at [751, 44] on icon "Save" at bounding box center [748, 47] width 7 height 6
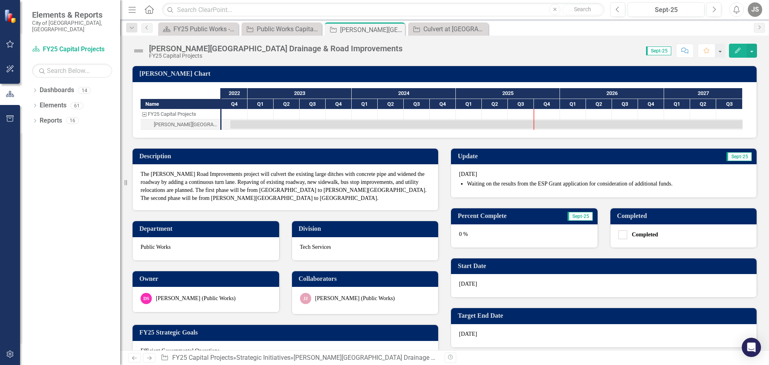
click at [536, 234] on div "0 %" at bounding box center [524, 235] width 147 height 23
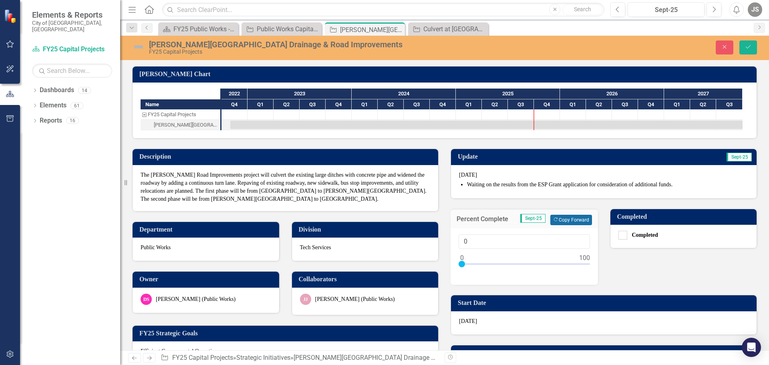
click at [563, 218] on button "Copy Forward Copy Forward" at bounding box center [571, 220] width 41 height 10
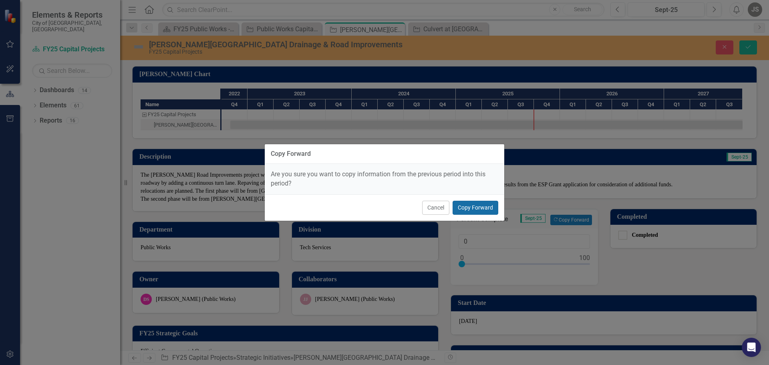
click at [471, 206] on button "Copy Forward" at bounding box center [476, 208] width 46 height 14
type input "45"
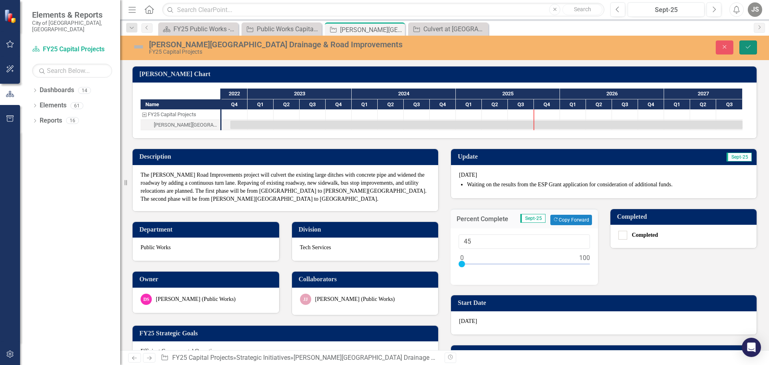
click at [749, 46] on icon "Save" at bounding box center [748, 47] width 7 height 6
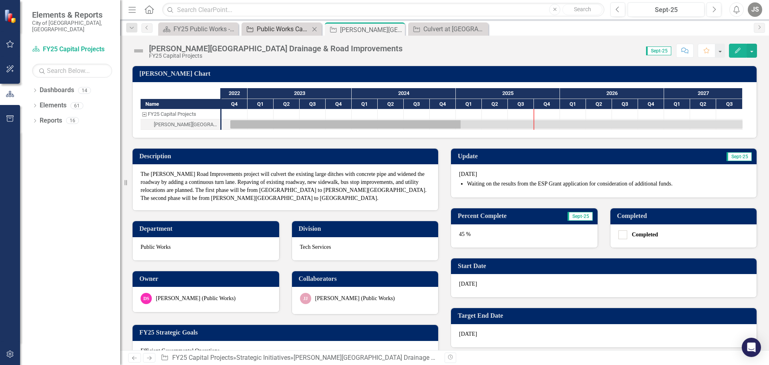
click at [285, 28] on div "Public Works Capital Projects FY25" at bounding box center [283, 29] width 53 height 10
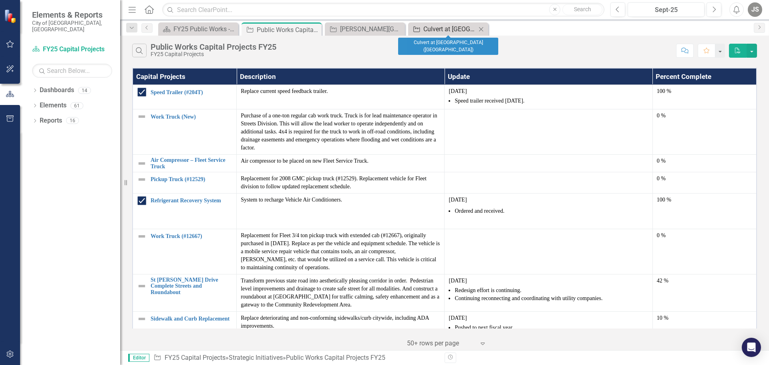
click at [441, 28] on div "Culvert at [GEOGRAPHIC_DATA] ([GEOGRAPHIC_DATA])" at bounding box center [450, 29] width 53 height 10
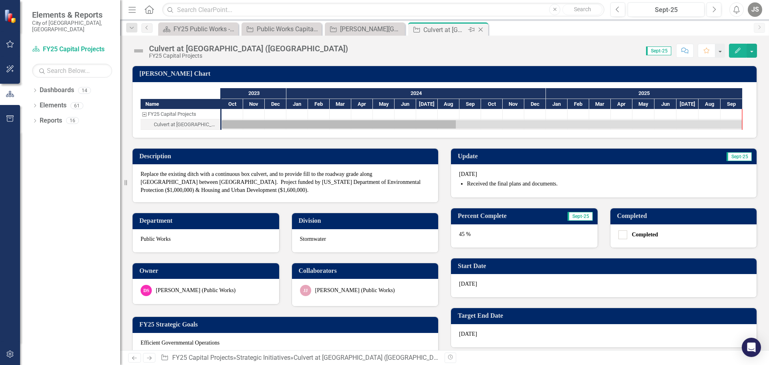
click at [481, 30] on icon "Close" at bounding box center [481, 29] width 8 height 6
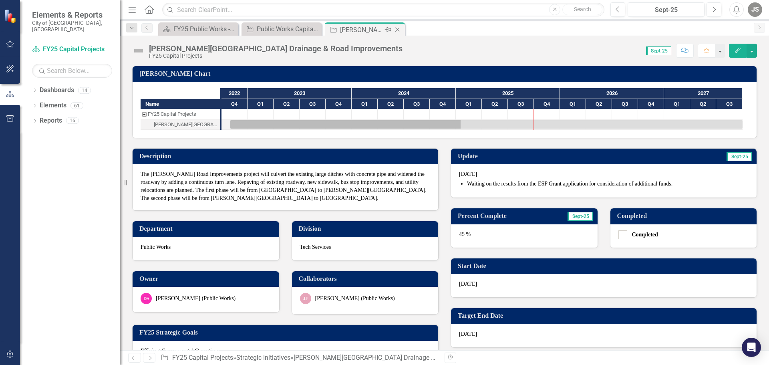
click at [395, 28] on icon "Close" at bounding box center [398, 29] width 8 height 6
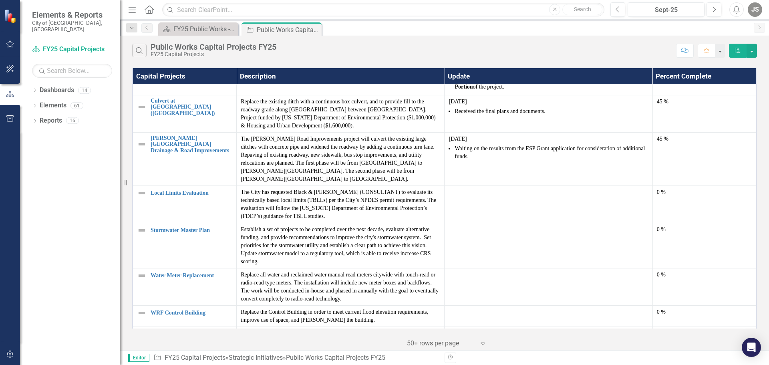
scroll to position [957, 0]
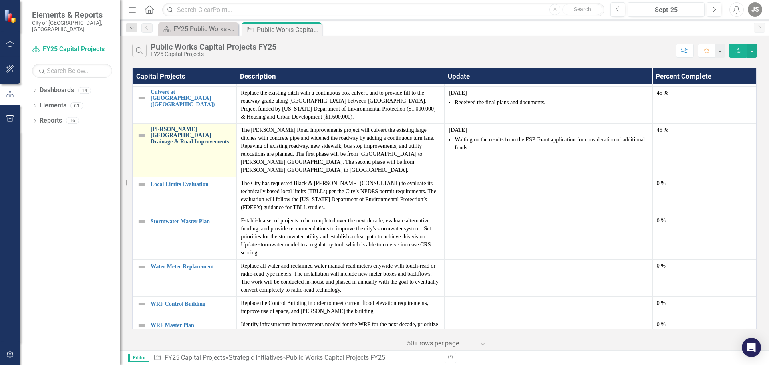
click at [183, 126] on link "[PERSON_NAME][GEOGRAPHIC_DATA] Drainage & Road Improvements" at bounding box center [192, 135] width 82 height 18
